Goal: Find specific page/section: Find specific page/section

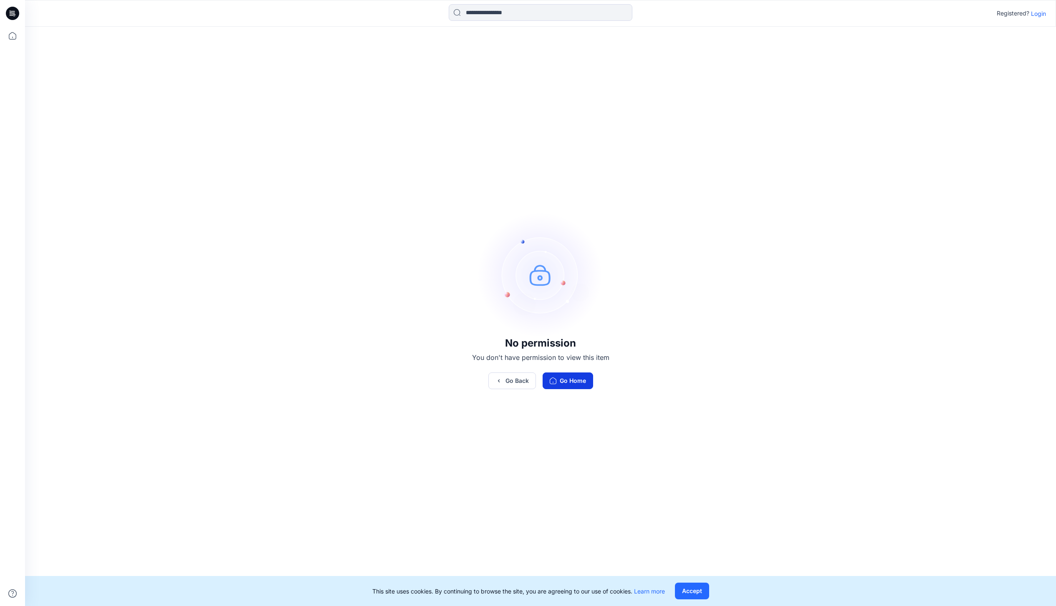
click at [553, 389] on button "Go Home" at bounding box center [567, 381] width 50 height 17
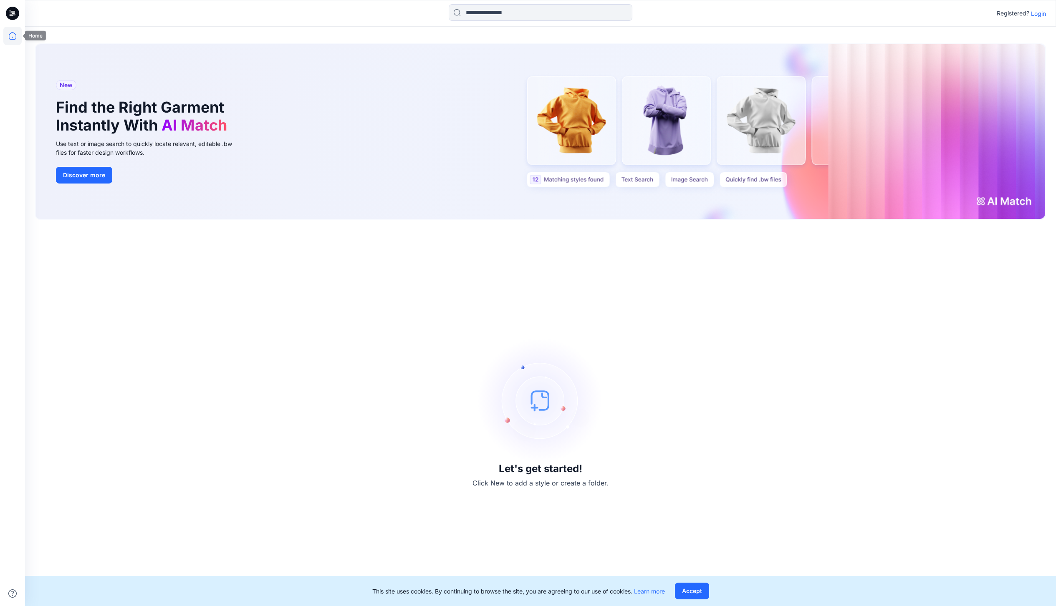
click at [18, 28] on icon at bounding box center [12, 36] width 18 height 18
drag, startPoint x: 18, startPoint y: 31, endPoint x: 21, endPoint y: 40, distance: 10.2
click at [18, 32] on icon at bounding box center [12, 36] width 18 height 18
click at [15, 39] on icon at bounding box center [12, 36] width 18 height 18
click at [15, 32] on icon at bounding box center [12, 36] width 18 height 18
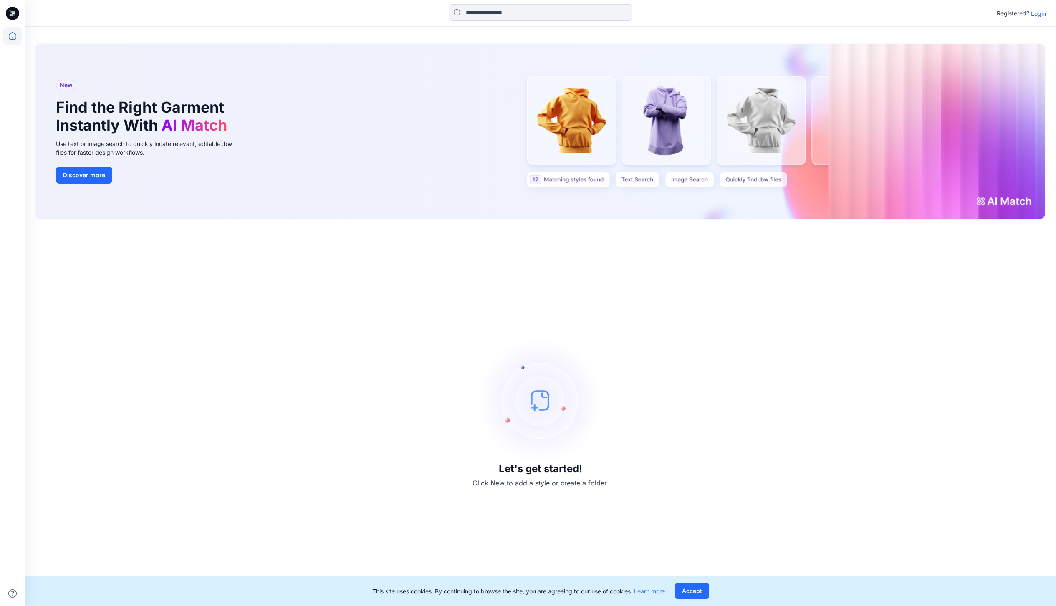
click at [1022, 15] on p "Registered?" at bounding box center [1012, 13] width 33 height 10
click at [1037, 20] on div "Registered? Login" at bounding box center [540, 13] width 1030 height 18
click at [1040, 12] on p "Login" at bounding box center [1038, 13] width 15 height 9
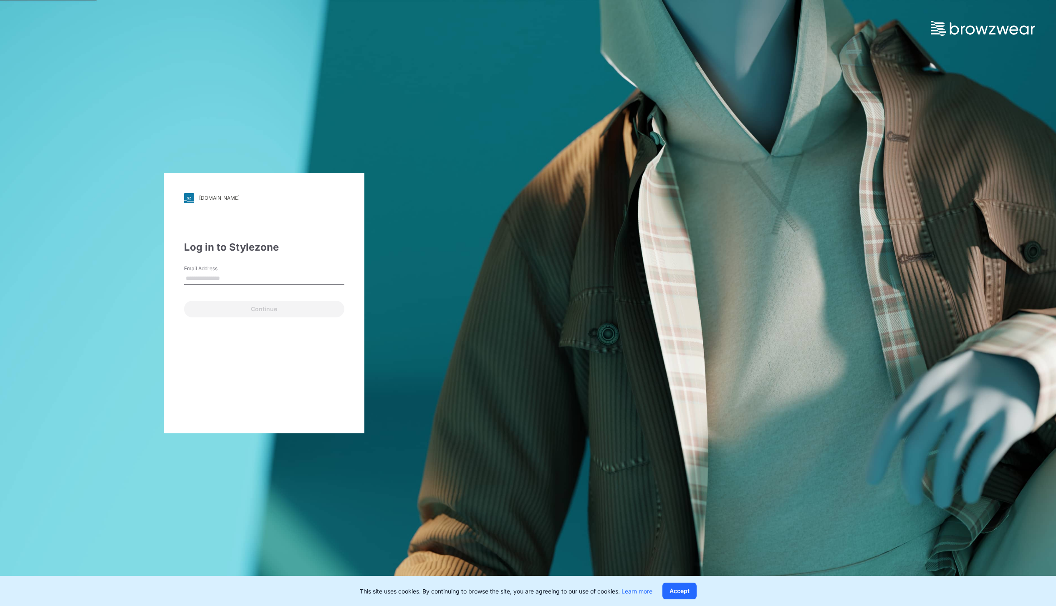
type input "**********"
click at [244, 307] on button "Continue" at bounding box center [264, 309] width 160 height 17
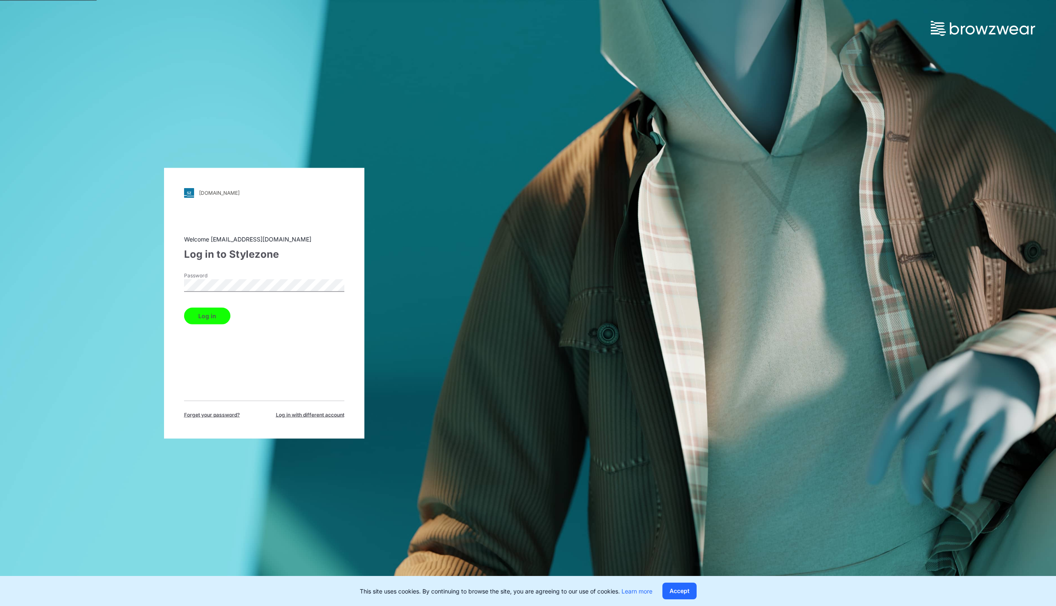
click at [217, 322] on button "Log in" at bounding box center [207, 316] width 46 height 17
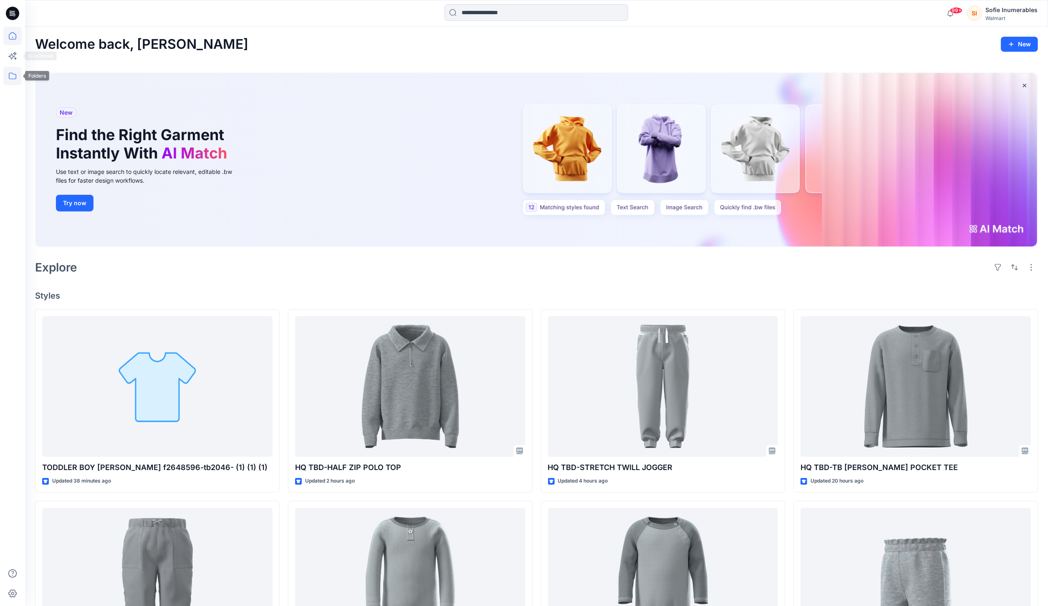
click at [14, 80] on icon at bounding box center [12, 76] width 18 height 18
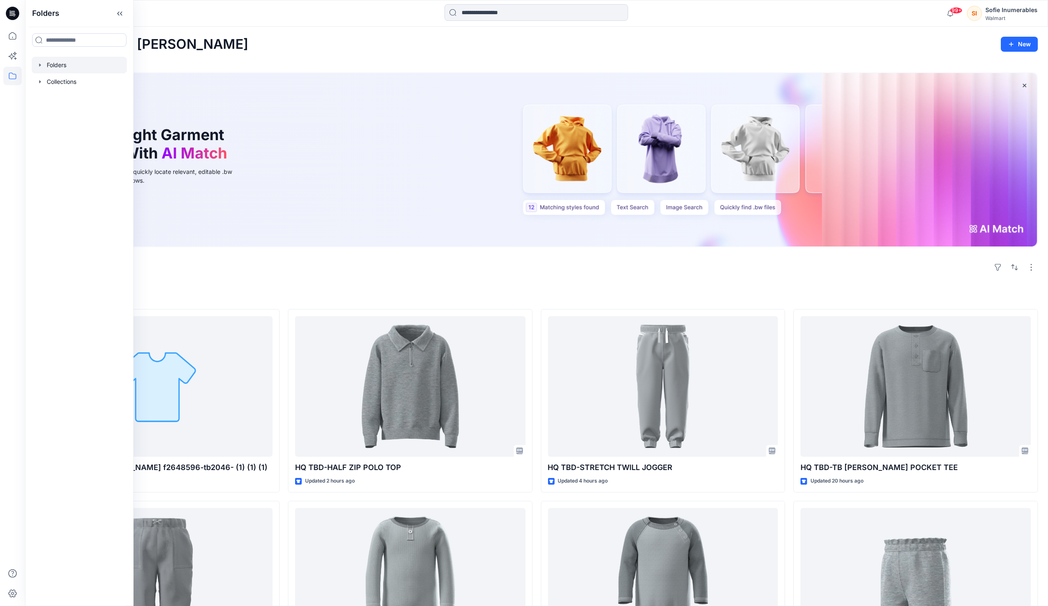
click at [61, 72] on div at bounding box center [79, 65] width 95 height 17
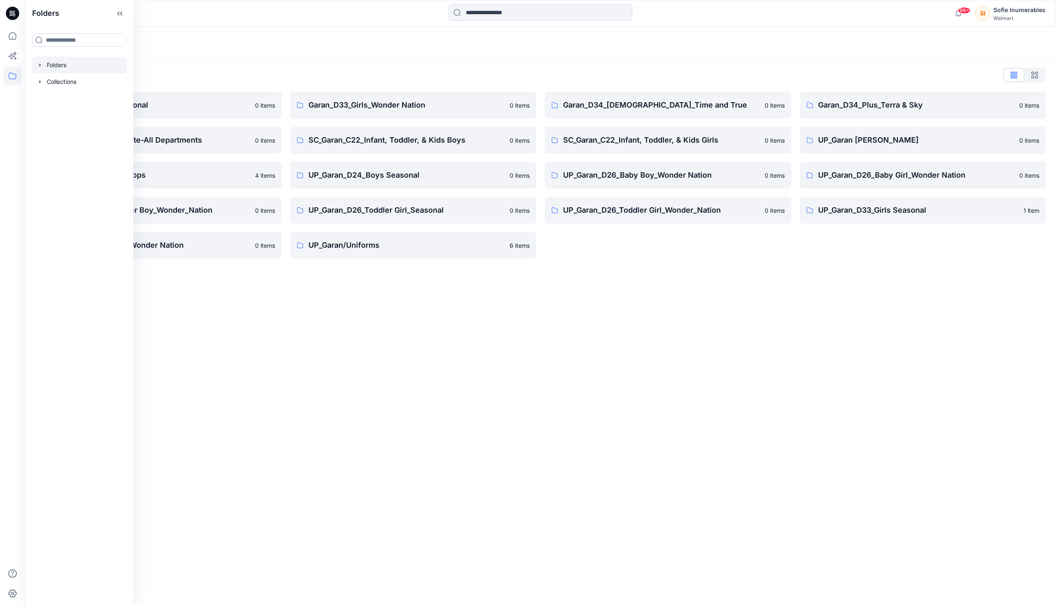
click at [43, 68] on icon "button" at bounding box center [40, 65] width 7 height 7
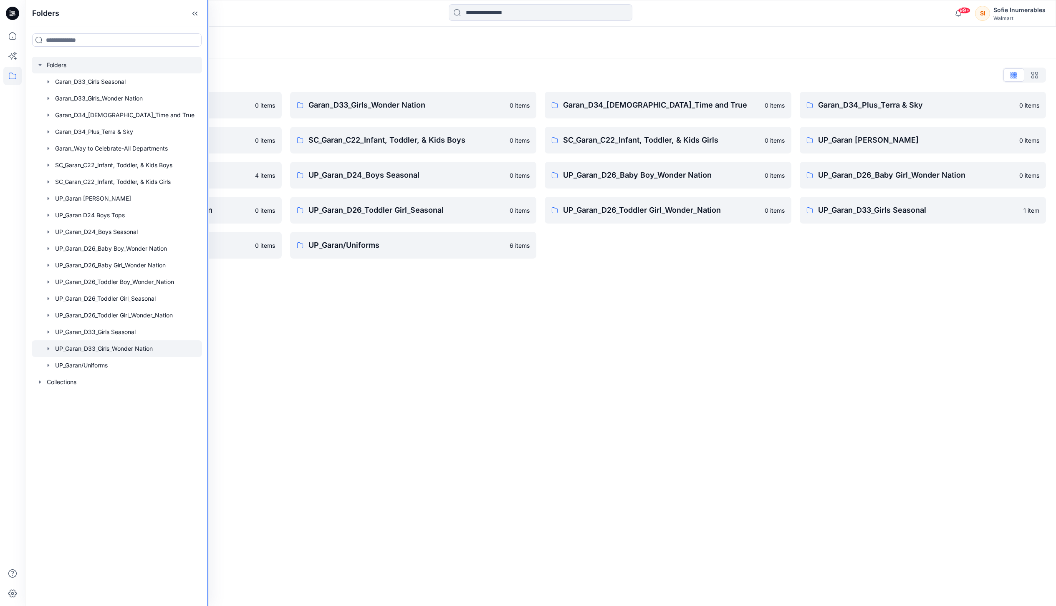
drag, startPoint x: 133, startPoint y: 392, endPoint x: 169, endPoint y: 385, distance: 37.4
click at [311, 389] on div "Folders Folders Garan_D33_Girls Seasonal Garan_D33_Girls_Wonder Nation Garan_D3…" at bounding box center [528, 303] width 1056 height 606
click at [94, 340] on div at bounding box center [117, 332] width 170 height 17
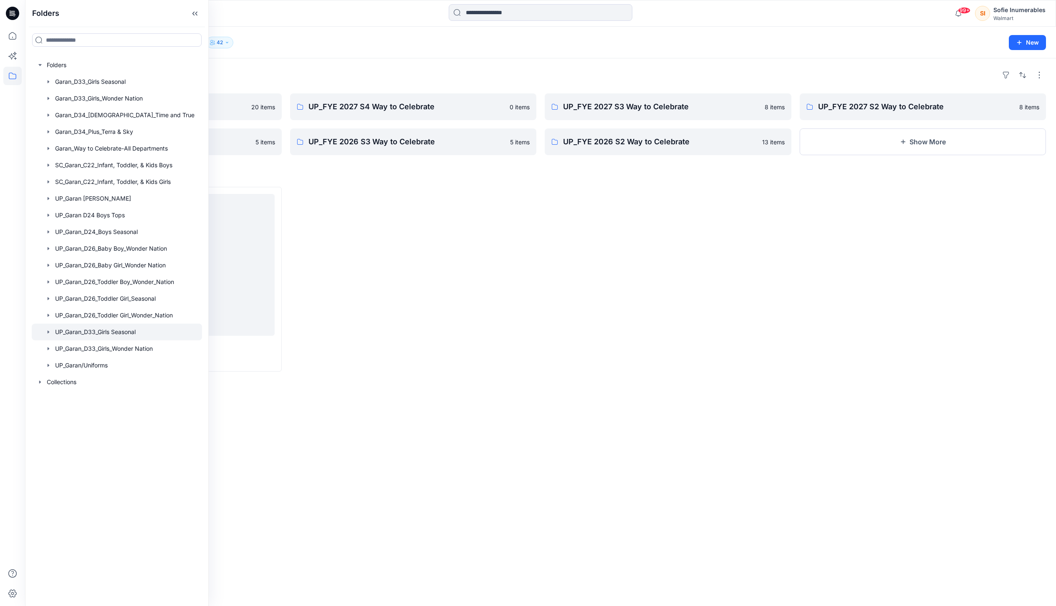
click at [45, 335] on icon "button" at bounding box center [48, 332] width 7 height 7
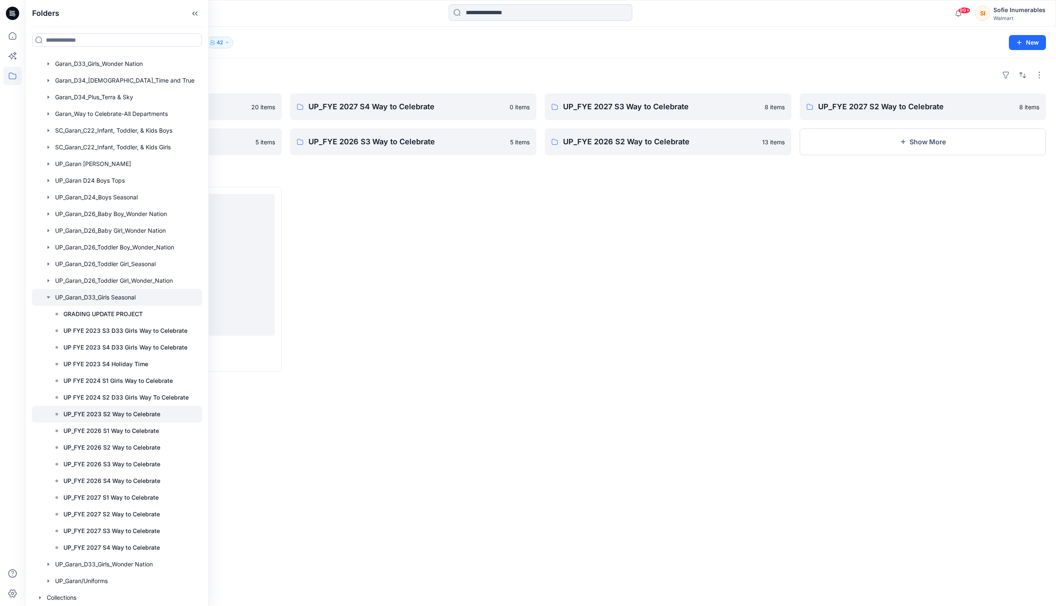
scroll to position [98, 17]
click at [130, 509] on p "UP_FYE 2027 S2 Way to Celebrate" at bounding box center [111, 514] width 96 height 10
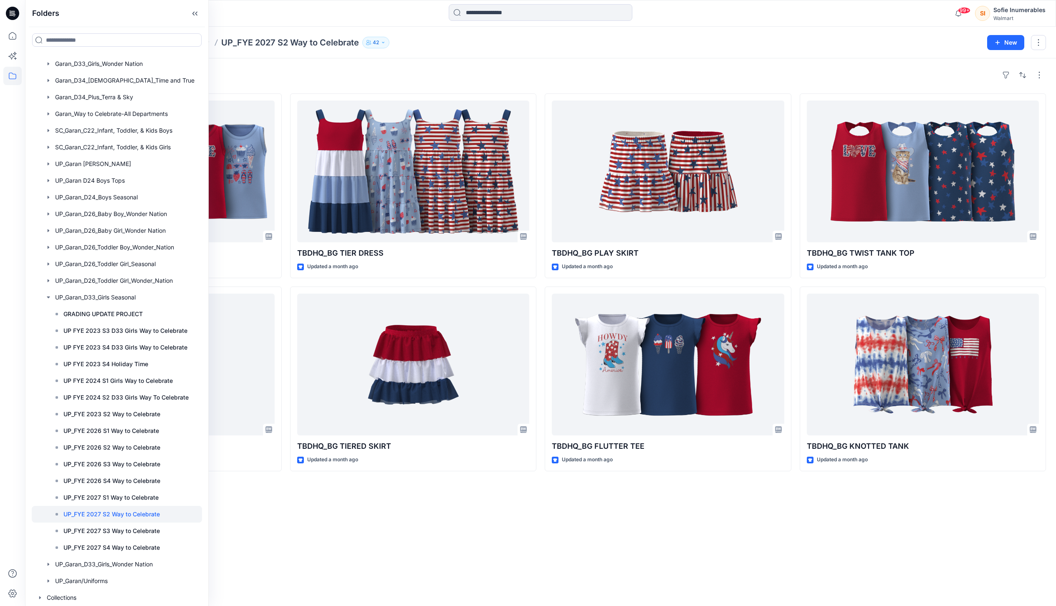
click at [263, 555] on div "Styles TBDHQ_BG CONTRAST STITCH TANK Updated a month ago TBDHQ_BG SHORT Updated…" at bounding box center [540, 332] width 1031 height 548
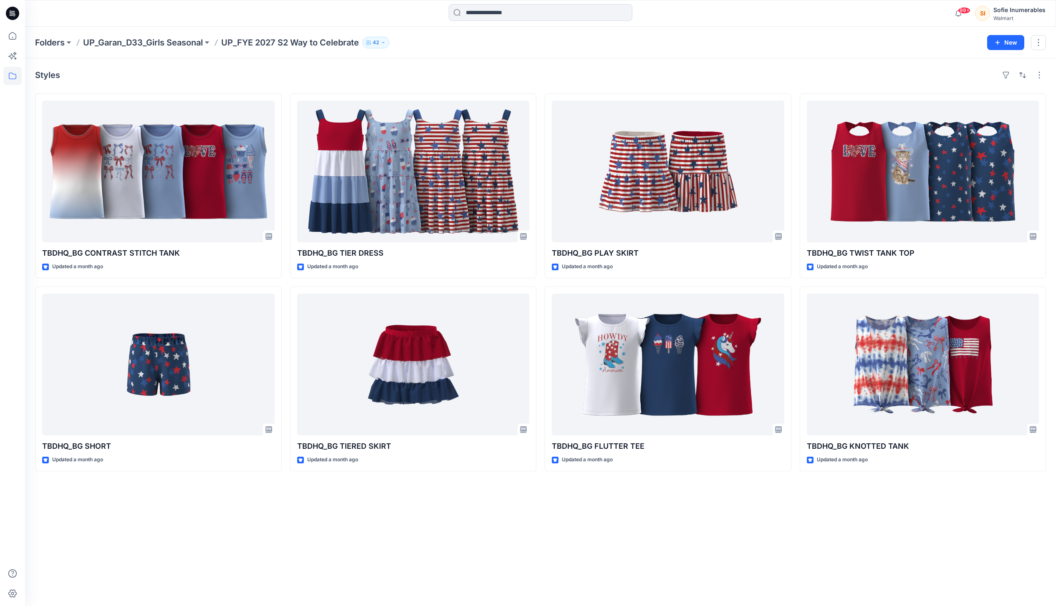
click at [379, 46] on p "42" at bounding box center [376, 42] width 6 height 9
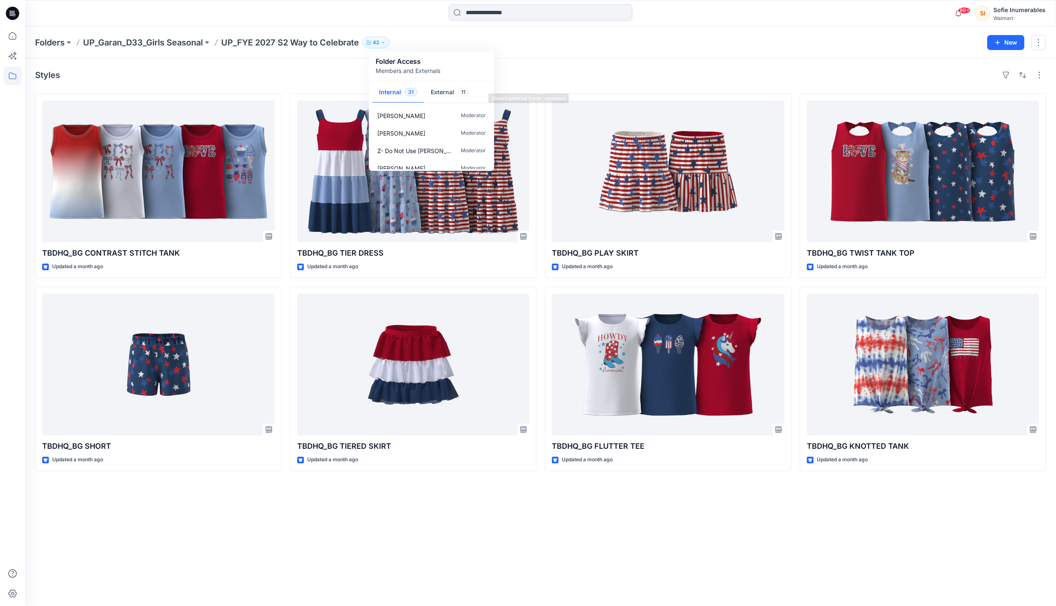
click at [452, 101] on button "External 11" at bounding box center [450, 92] width 52 height 21
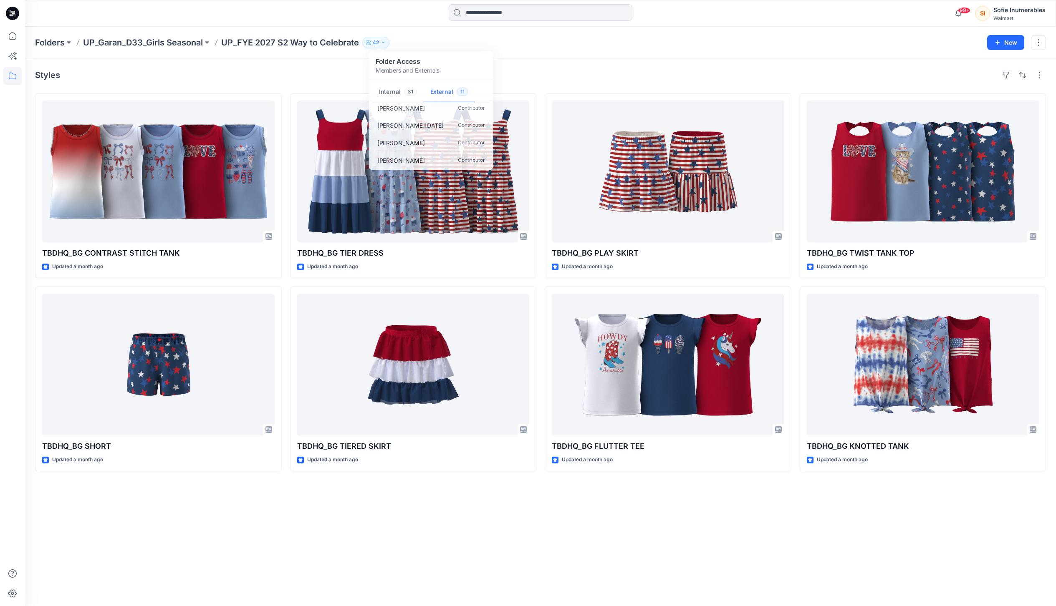
click at [660, 58] on div "Folders UP_Garan_D33_Girls Seasonal UP_FYE 2027 S2 Way to Celebrate 42 Folder A…" at bounding box center [540, 43] width 1031 height 32
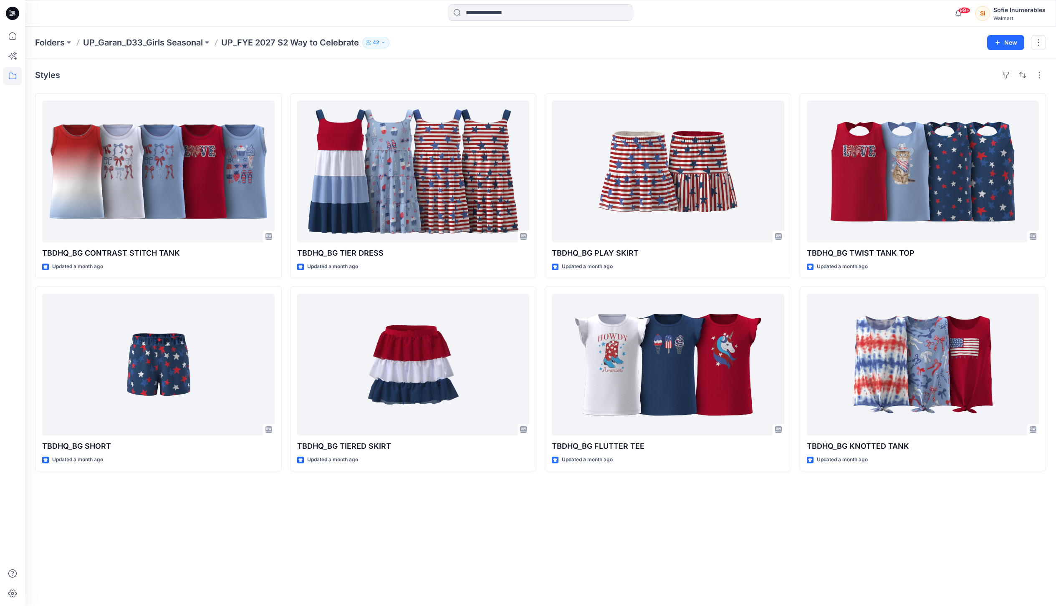
click at [652, 74] on div "Styles" at bounding box center [540, 74] width 1011 height 13
click at [379, 42] on p "42" at bounding box center [376, 42] width 6 height 9
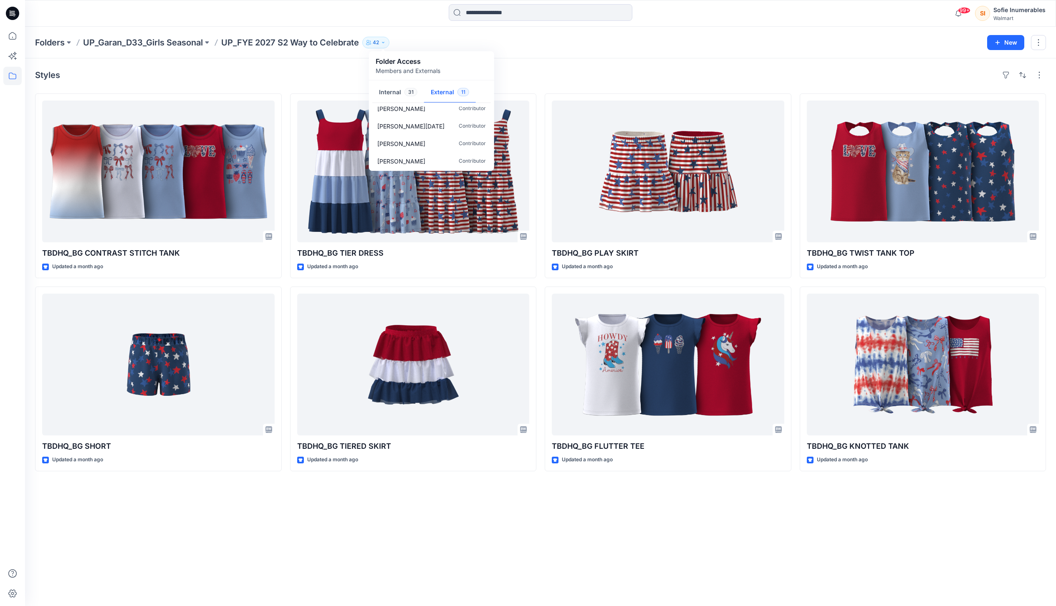
click at [421, 165] on p "Joyce Jacobs" at bounding box center [401, 160] width 48 height 9
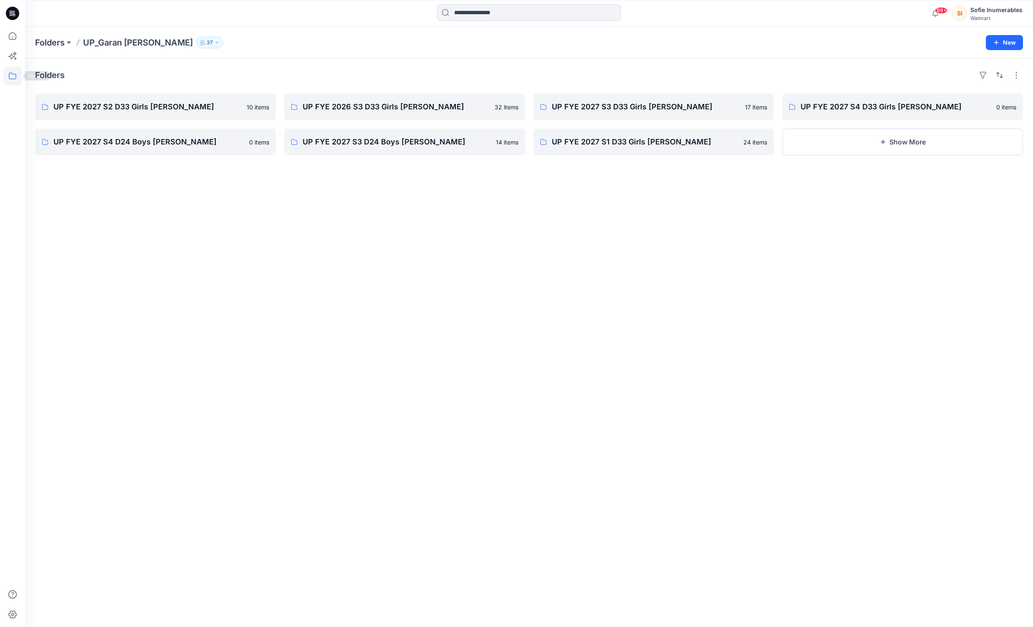
click at [10, 78] on icon at bounding box center [12, 76] width 18 height 18
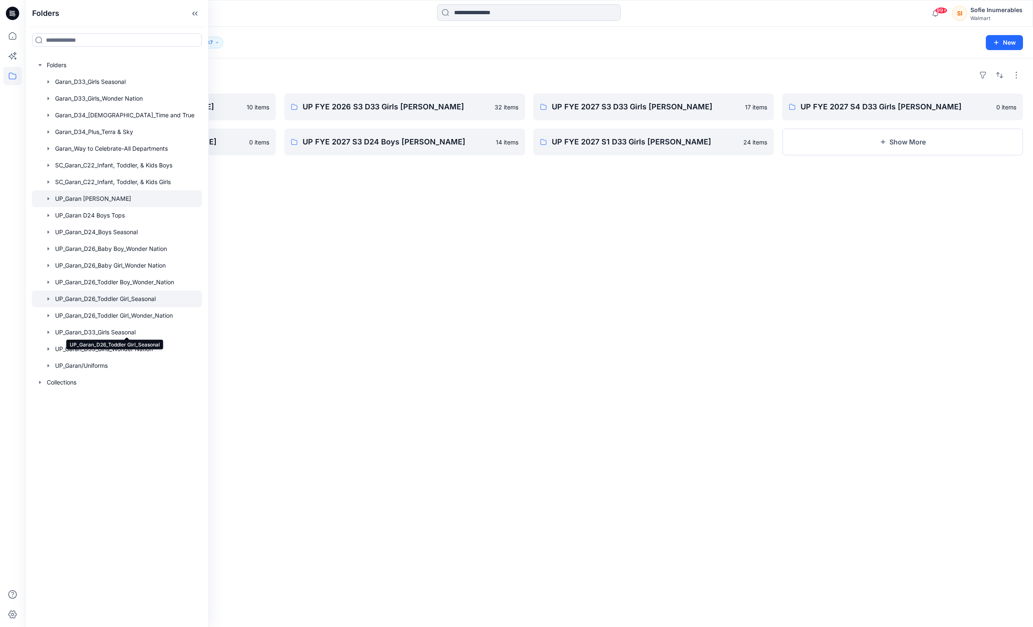
click at [147, 307] on div at bounding box center [117, 298] width 170 height 17
click at [52, 302] on icon "button" at bounding box center [48, 298] width 7 height 7
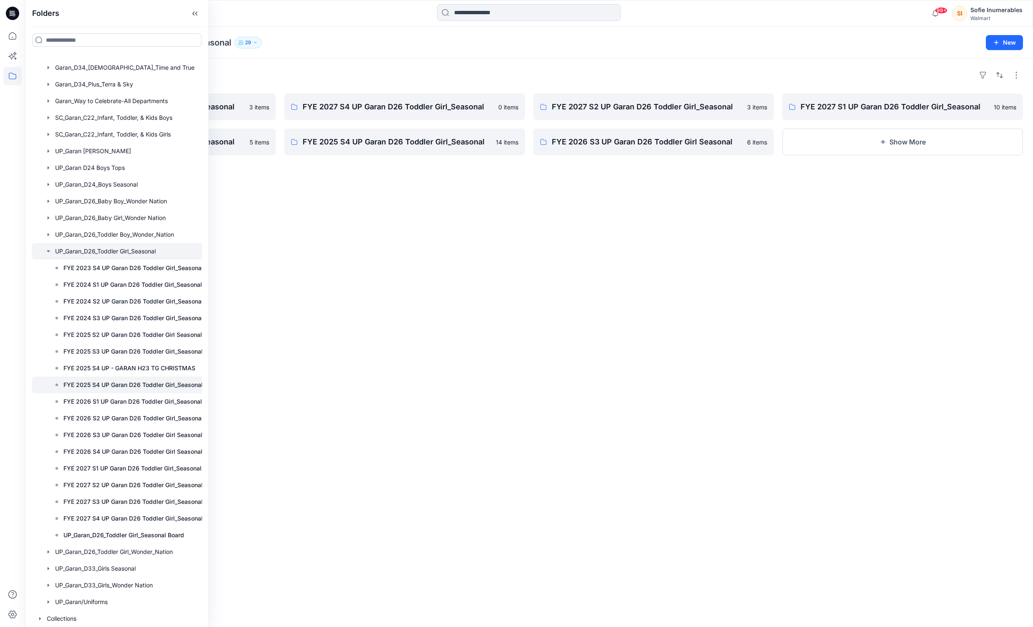
scroll to position [115, 0]
click at [139, 480] on p "FYE 2027 S2 UP Garan D26 Toddler Girl_Seasonal" at bounding box center [132, 485] width 139 height 10
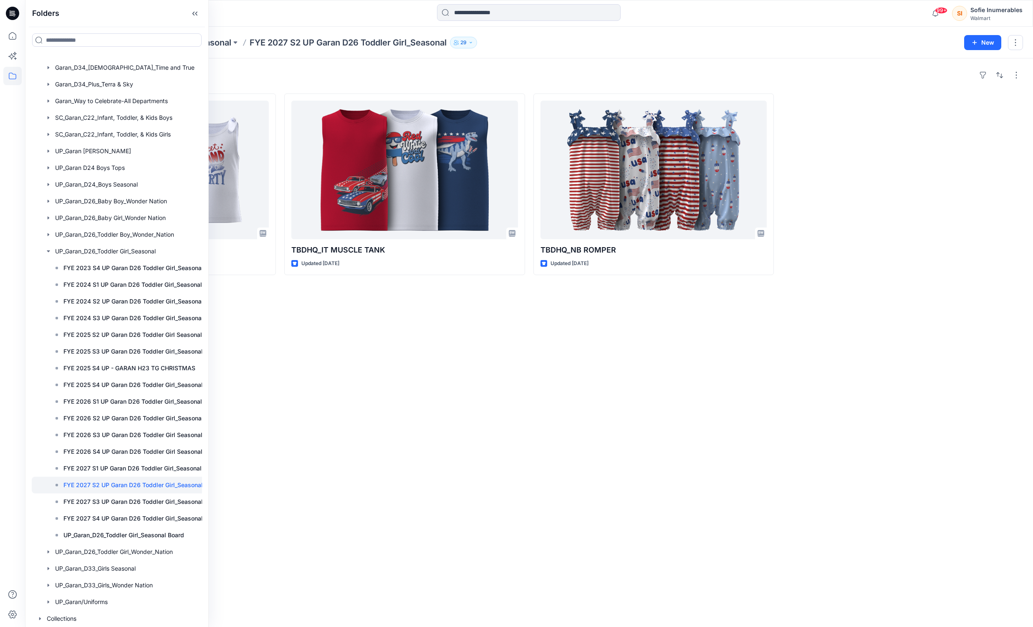
click at [400, 360] on div "Styles TBDHQ_IT KNOTTED BOW TANK Updated 2 months ago TBDHQ_IT MUSCLE TANK Upda…" at bounding box center [529, 342] width 1008 height 568
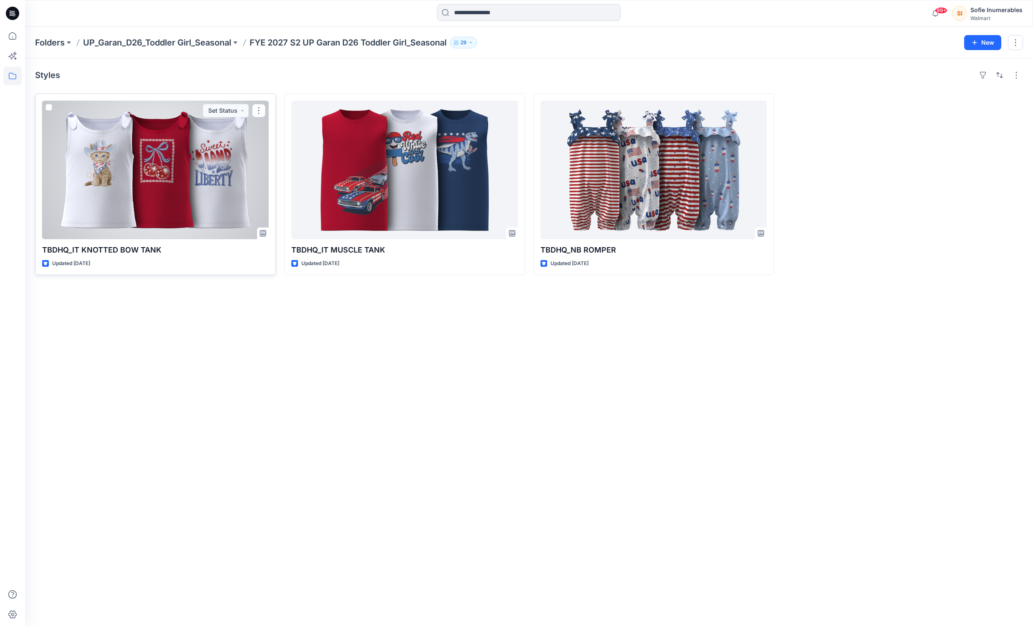
click at [222, 182] on div at bounding box center [155, 170] width 227 height 139
